Goal: Task Accomplishment & Management: Complete application form

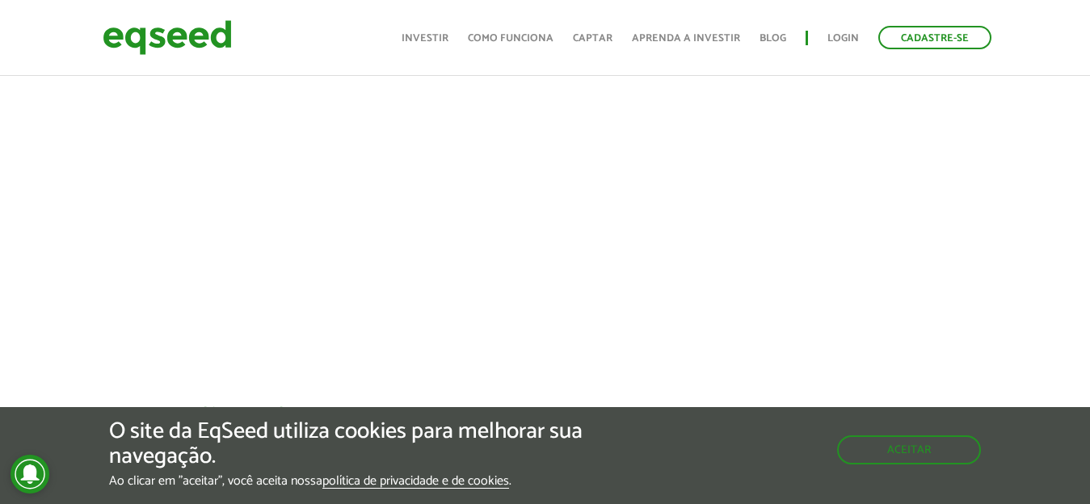
scroll to position [808, 0]
click at [867, 448] on button "Aceitar" at bounding box center [910, 448] width 141 height 26
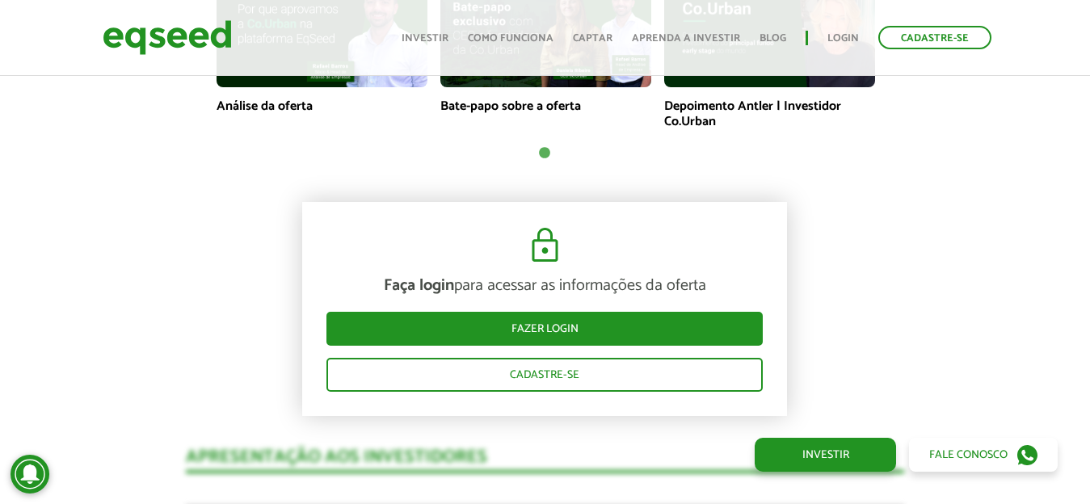
scroll to position [1374, 0]
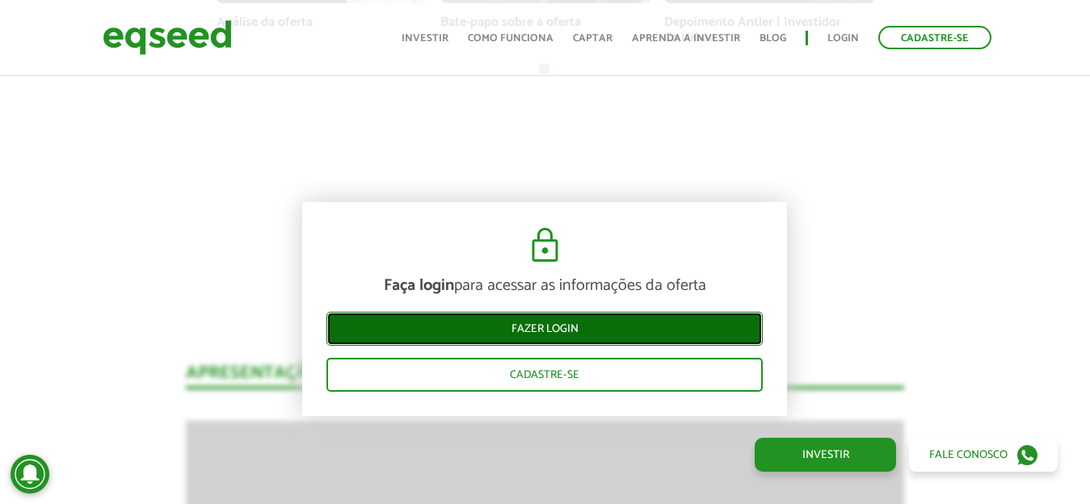
click at [614, 326] on link "Fazer login" at bounding box center [544, 329] width 436 height 34
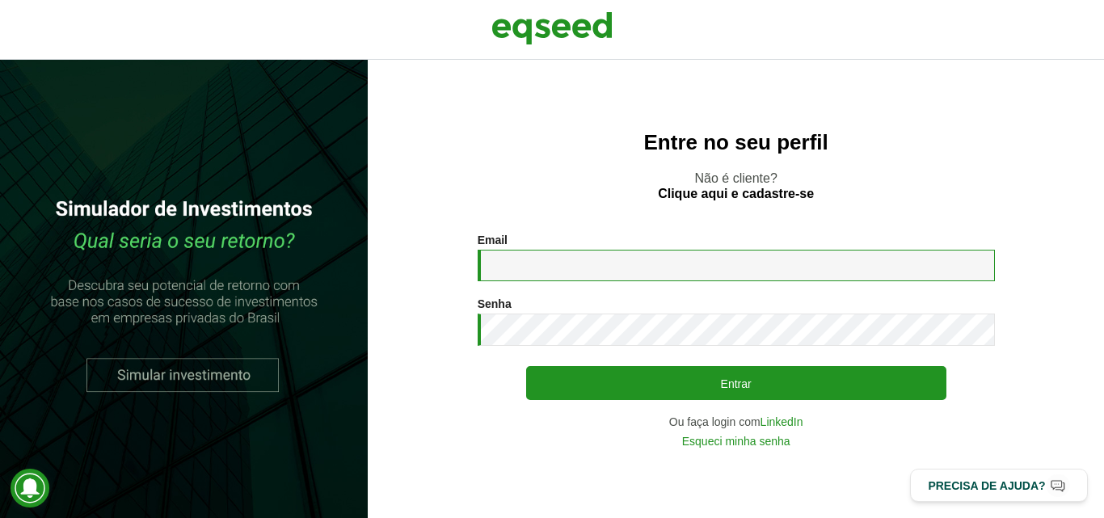
click at [750, 259] on input "Email *" at bounding box center [736, 266] width 517 height 32
type input "**********"
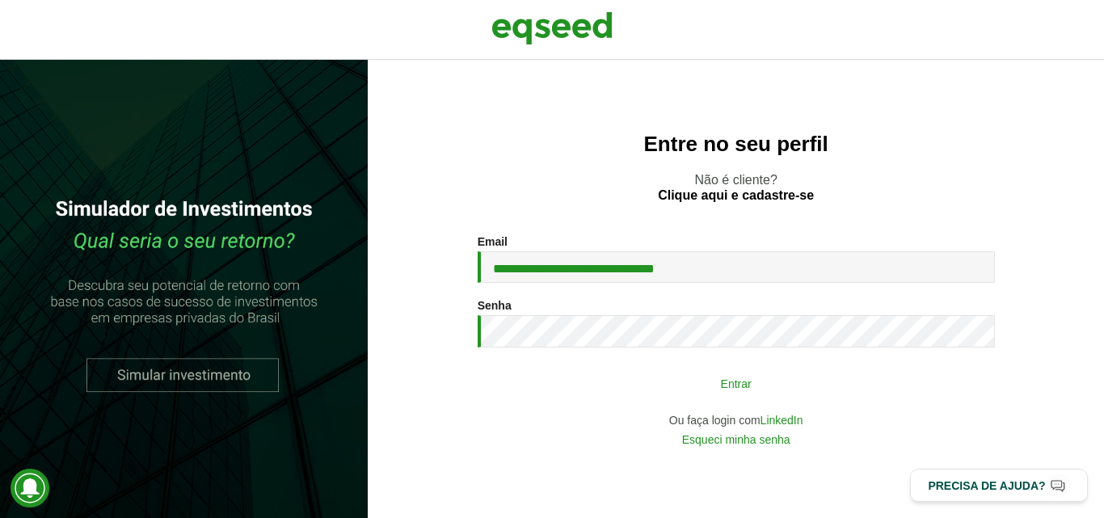
click at [674, 374] on button "Entrar" at bounding box center [736, 383] width 420 height 31
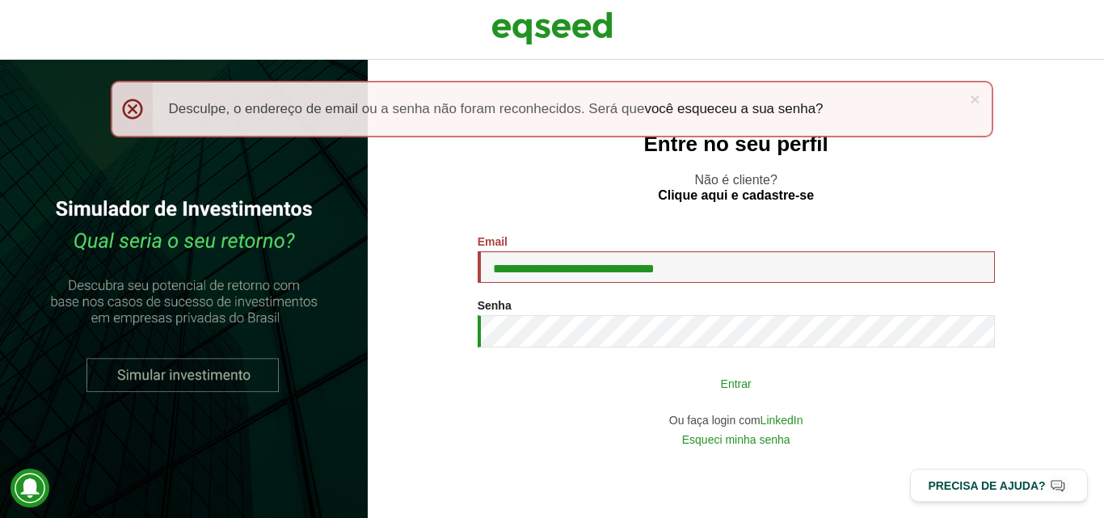
click at [719, 395] on button "Entrar" at bounding box center [736, 383] width 420 height 31
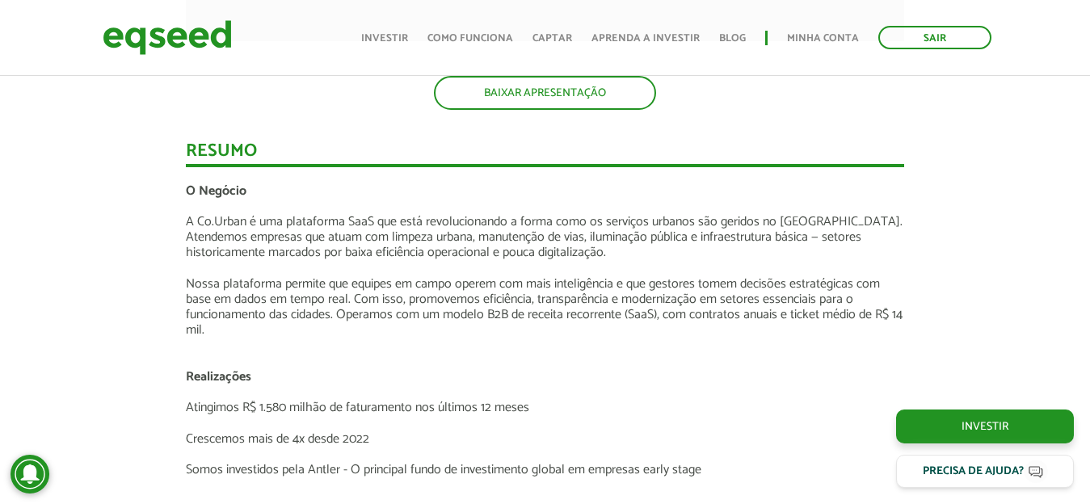
scroll to position [2101, 0]
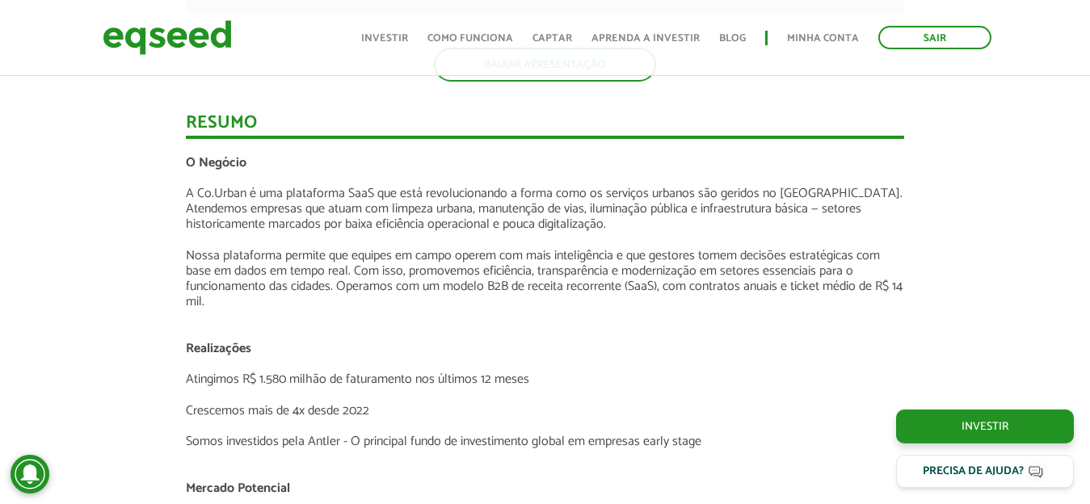
click at [726, 248] on p "Nossa plataforma permite que equipes em campo operem com mais inteligência e qu…" at bounding box center [545, 279] width 718 height 62
click at [889, 240] on p at bounding box center [545, 240] width 718 height 15
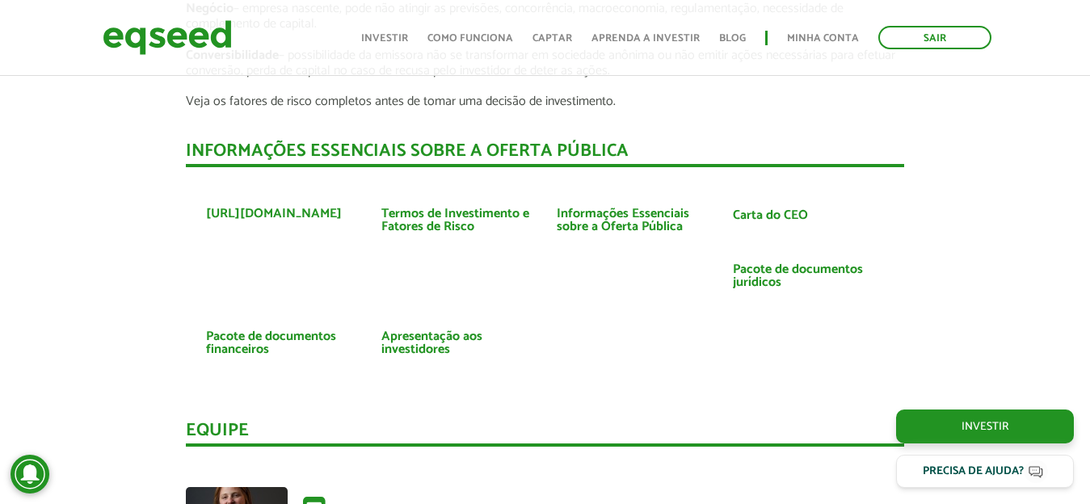
scroll to position [3151, 0]
